Goal: Find specific page/section: Find specific page/section

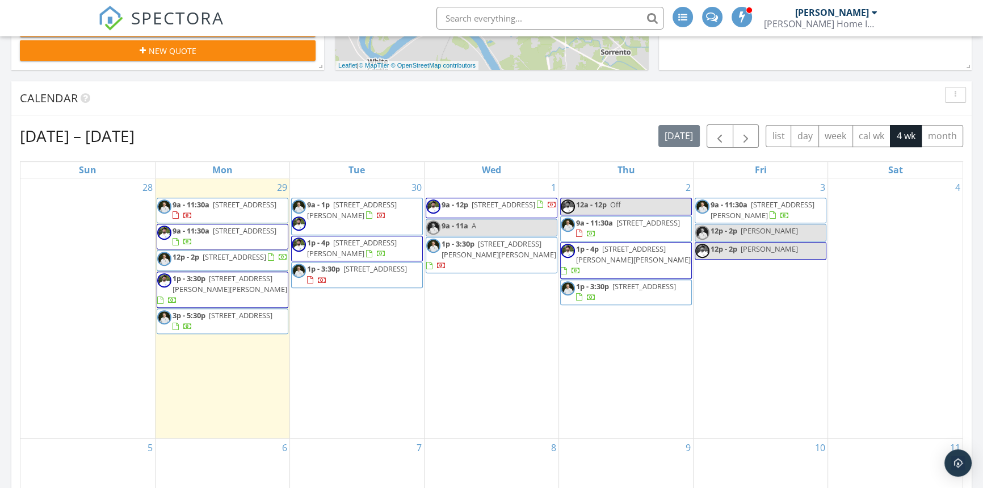
scroll to position [516, 0]
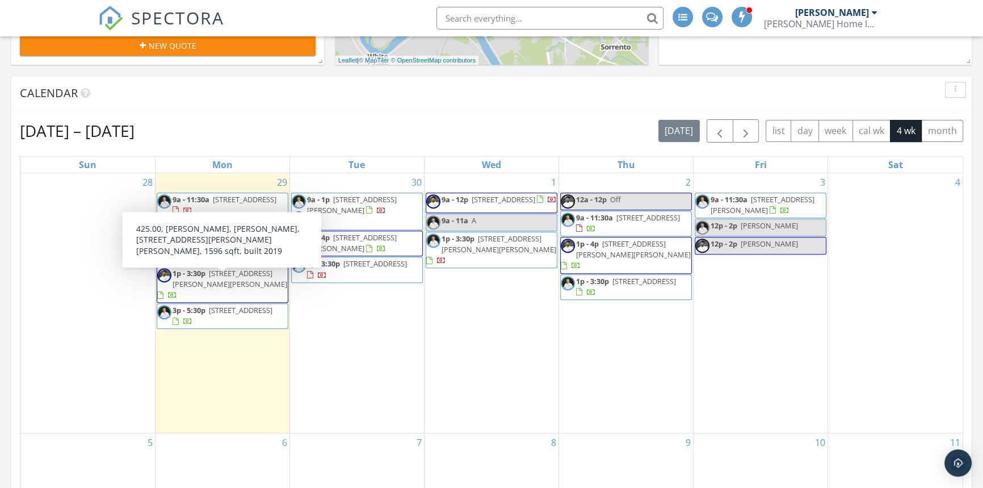
click at [177, 102] on div "Calendar" at bounding box center [491, 93] width 961 height 35
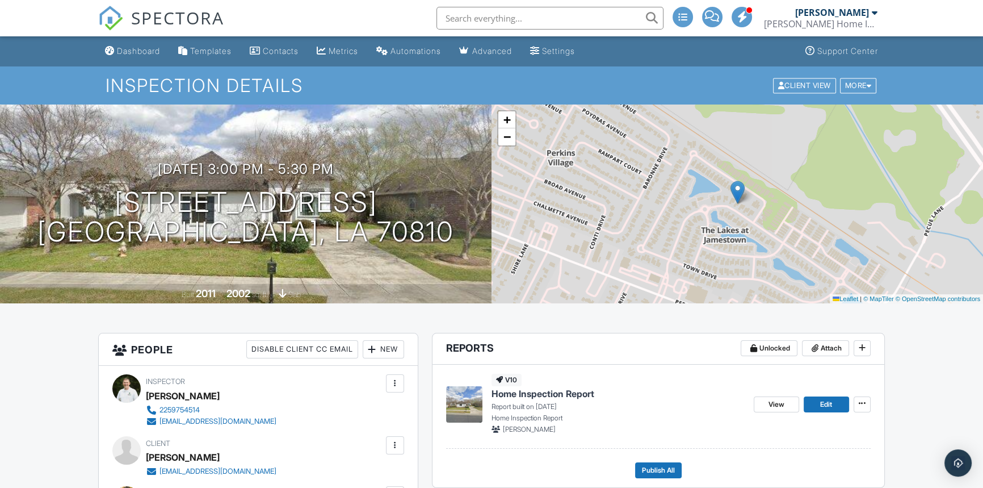
click at [585, 393] on span "Home Inspection Report" at bounding box center [543, 393] width 103 height 12
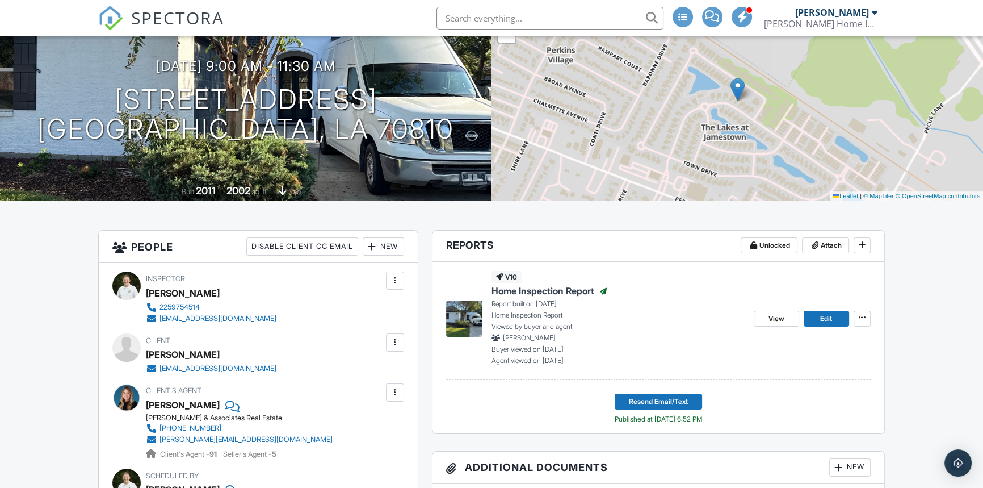
scroll to position [154, 0]
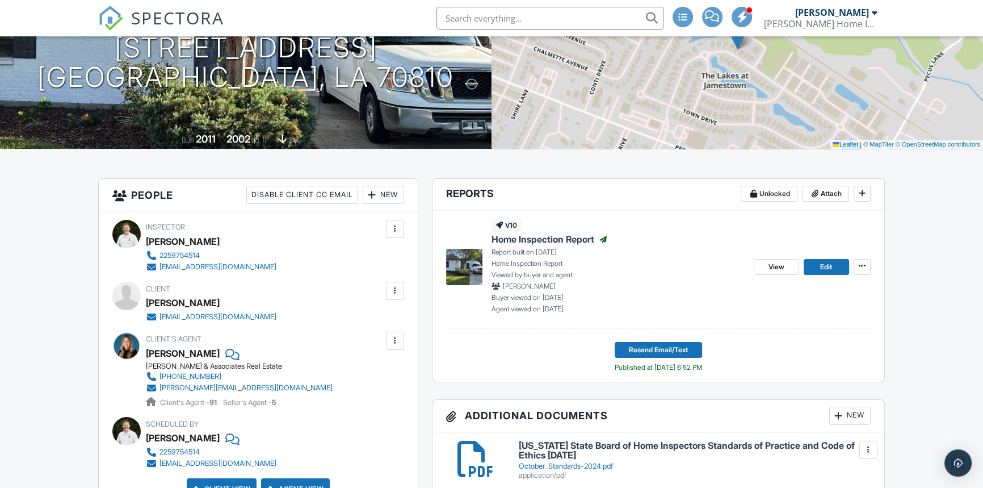
click at [548, 237] on span "Home Inspection Report" at bounding box center [543, 239] width 103 height 12
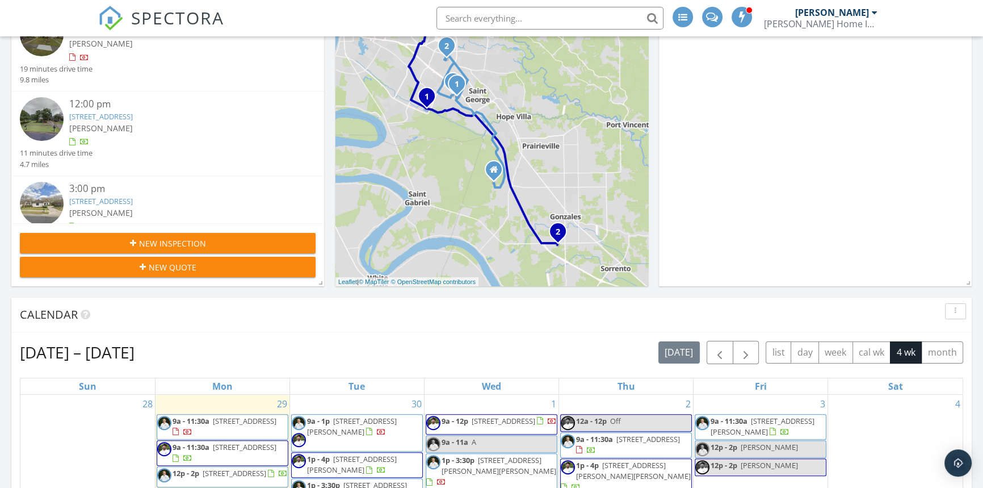
scroll to position [154, 0]
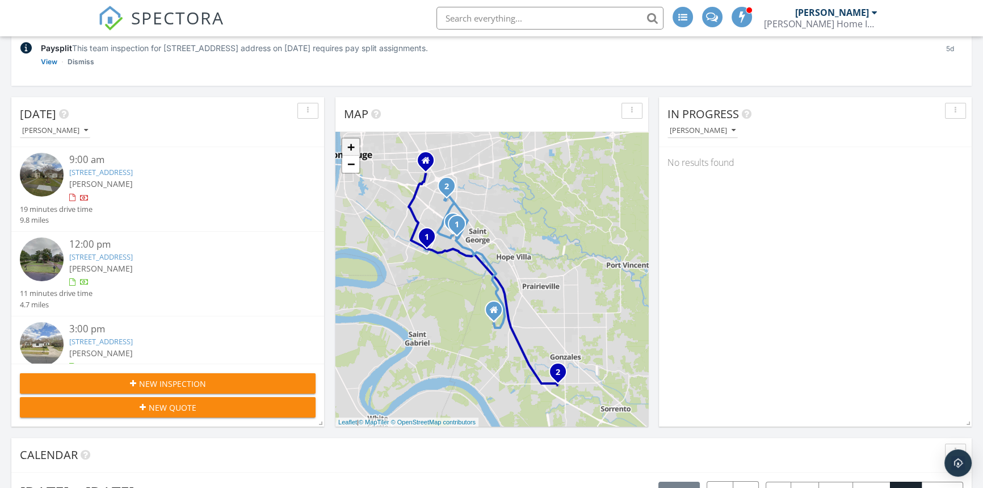
click at [345, 148] on link "+" at bounding box center [350, 147] width 17 height 17
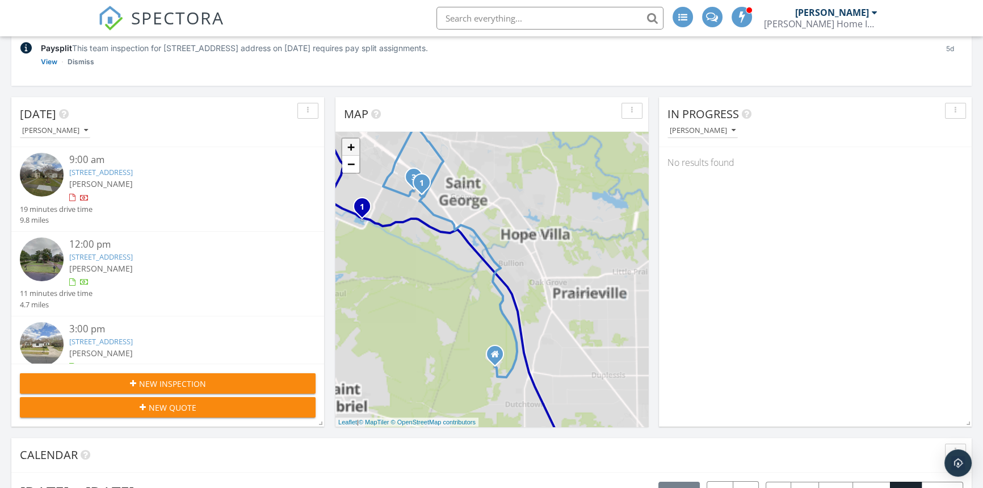
click at [345, 148] on link "+" at bounding box center [350, 147] width 17 height 17
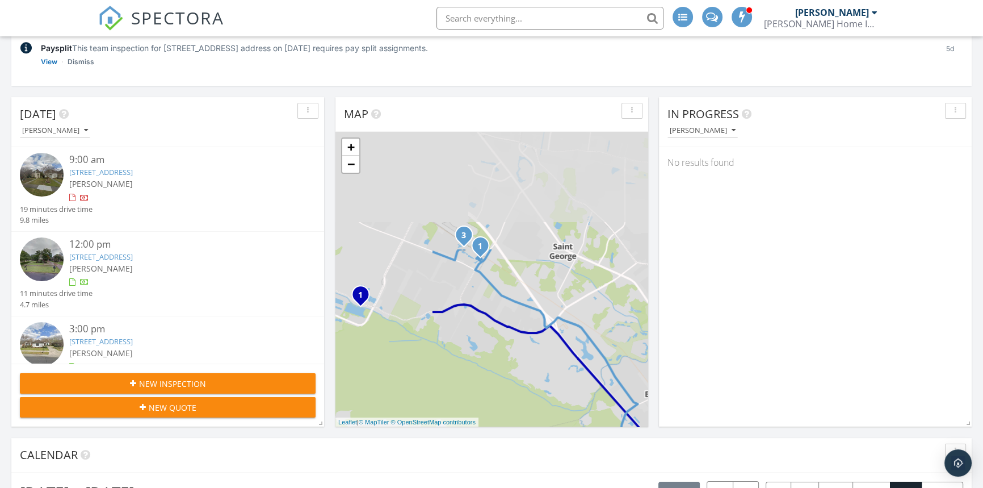
drag, startPoint x: 370, startPoint y: 220, endPoint x: 498, endPoint y: 367, distance: 195.5
click at [498, 367] on div "1 2 3 1 2 + − Bluff Road, Perkins Road, Pecue Lane, Airline Highway, Siegen Lan…" at bounding box center [492, 279] width 313 height 295
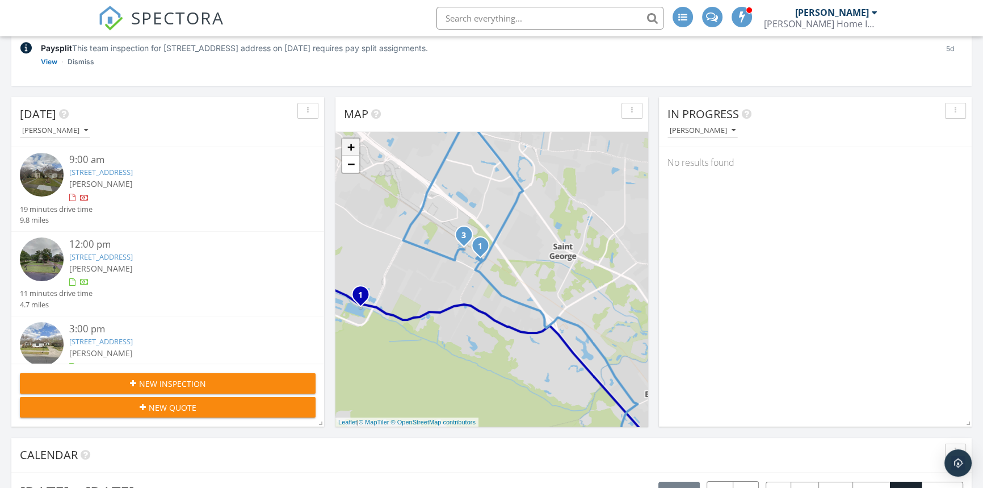
click at [351, 139] on link "+" at bounding box center [350, 147] width 17 height 17
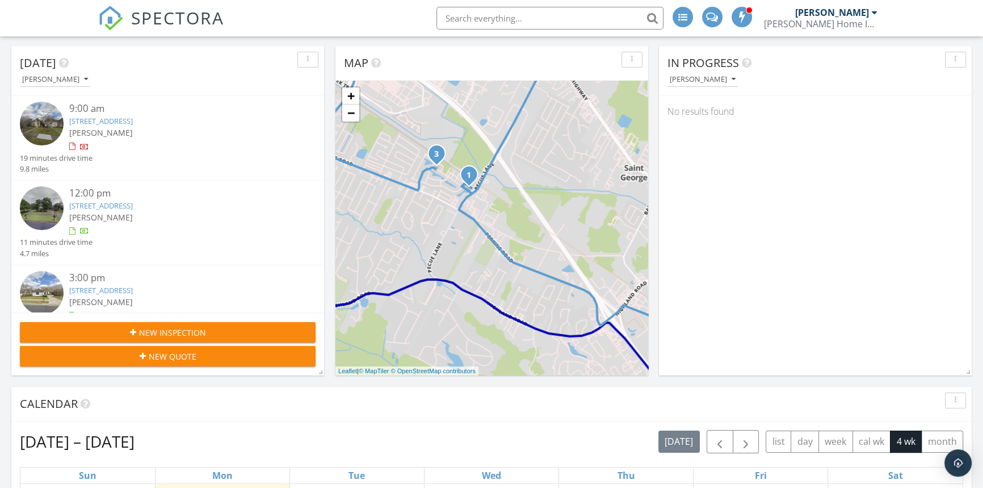
scroll to position [206, 0]
click at [349, 114] on link "−" at bounding box center [350, 112] width 17 height 17
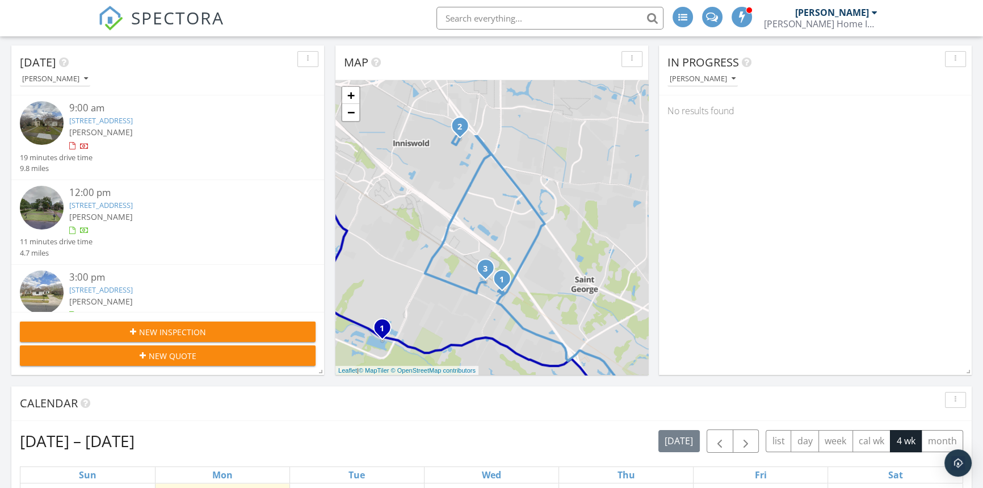
drag, startPoint x: 409, startPoint y: 162, endPoint x: 433, endPoint y: 252, distance: 93.0
click at [433, 252] on div "1 2 3 1 2 + − Bluff Road, Perkins Road, Pecue Lane, Airline Highway, Siegen Lan…" at bounding box center [492, 227] width 313 height 295
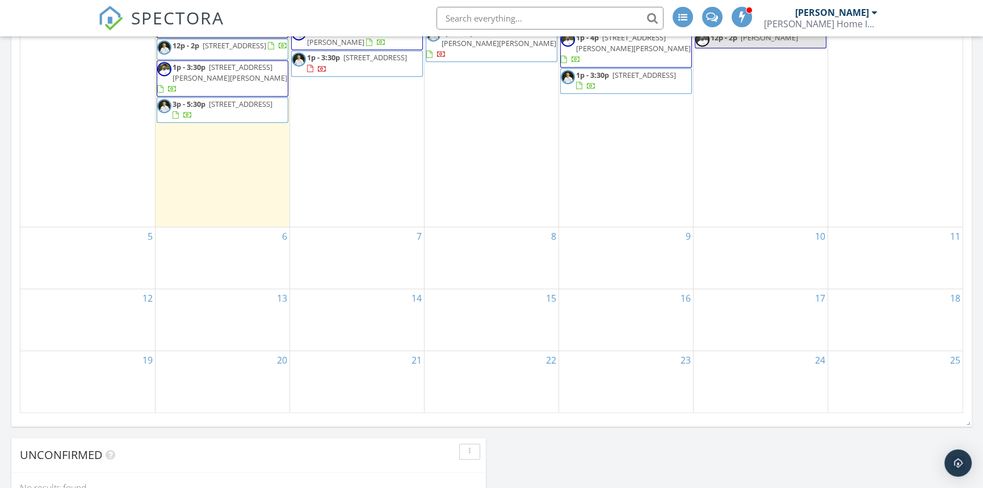
scroll to position [413, 0]
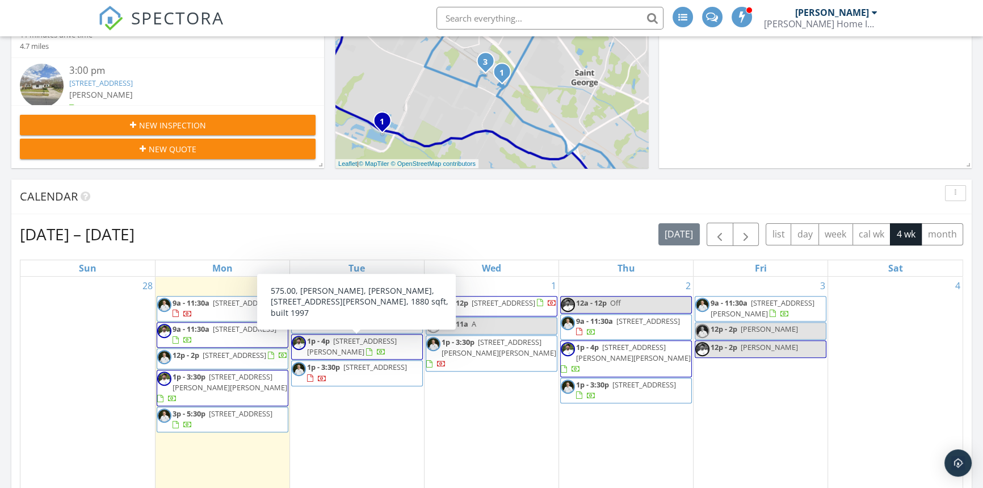
click at [472, 23] on input "text" at bounding box center [550, 18] width 227 height 23
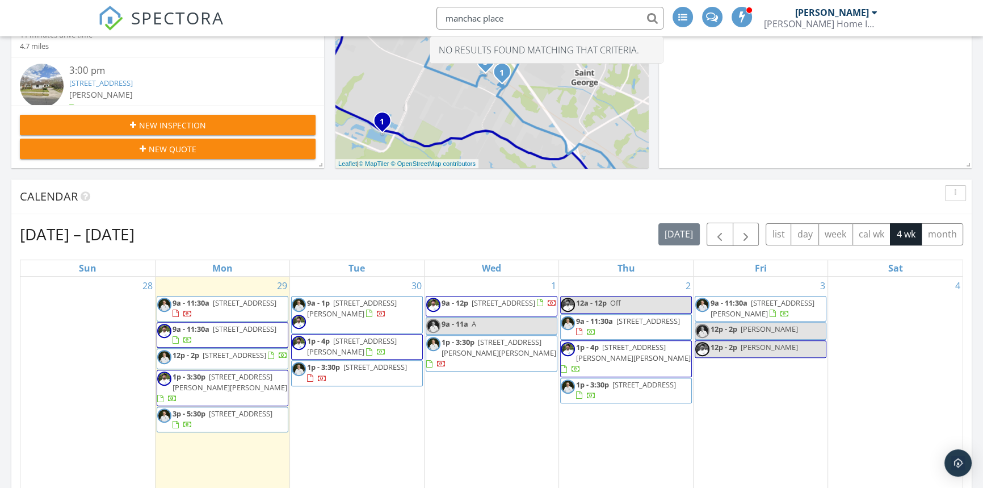
click at [523, 11] on input "manchac place" at bounding box center [550, 18] width 227 height 23
click at [523, 15] on input "manchac place" at bounding box center [550, 18] width 227 height 23
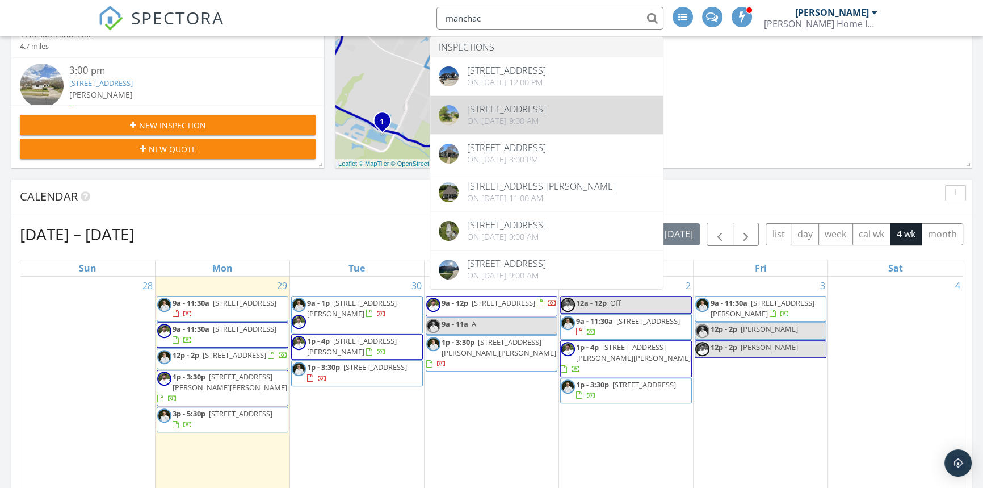
type input "manchac"
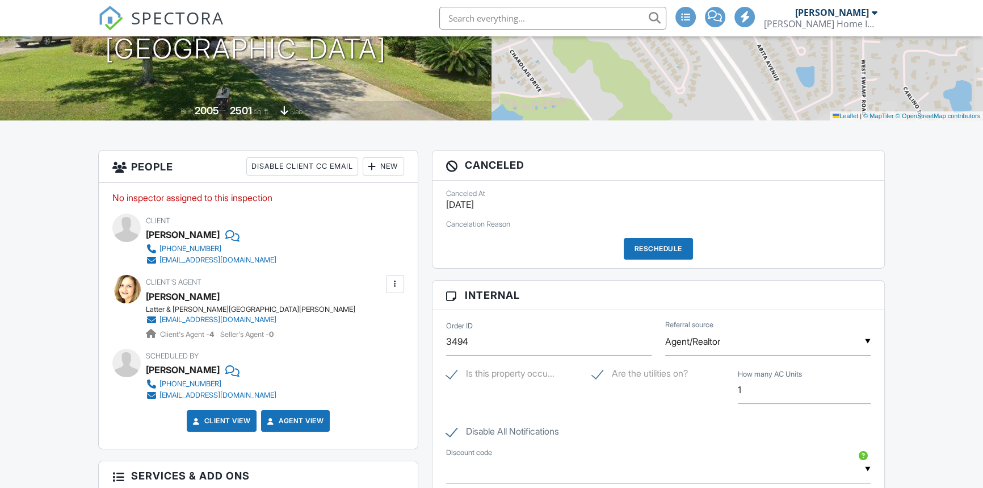
scroll to position [206, 0]
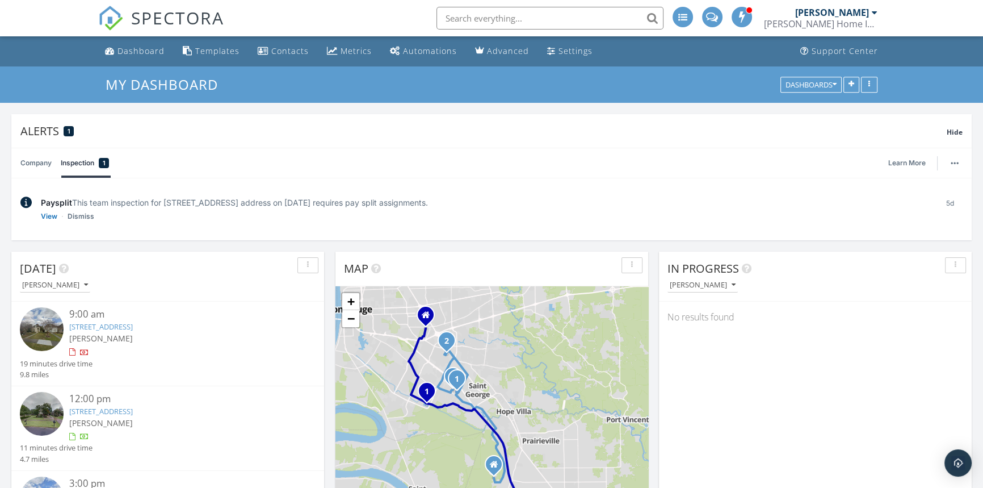
click at [582, 22] on input "text" at bounding box center [550, 18] width 227 height 23
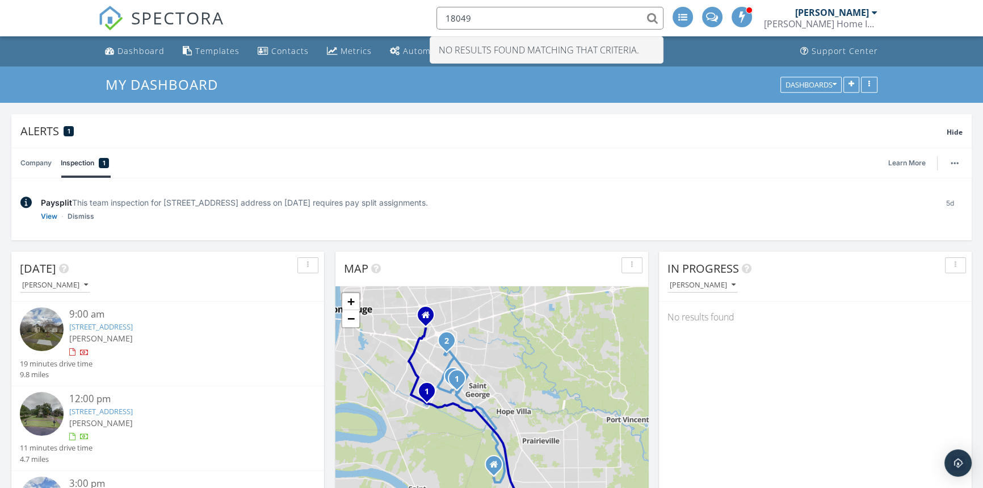
type input "18049"
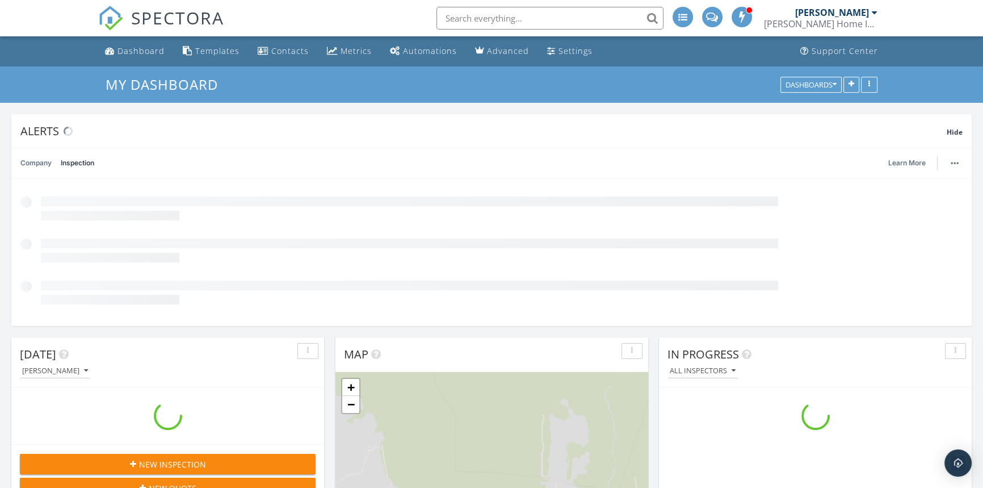
scroll to position [1050, 999]
